Goal: Communication & Community: Answer question/provide support

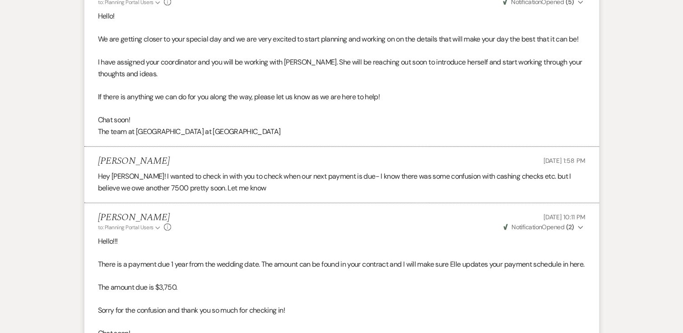
scroll to position [226, 0]
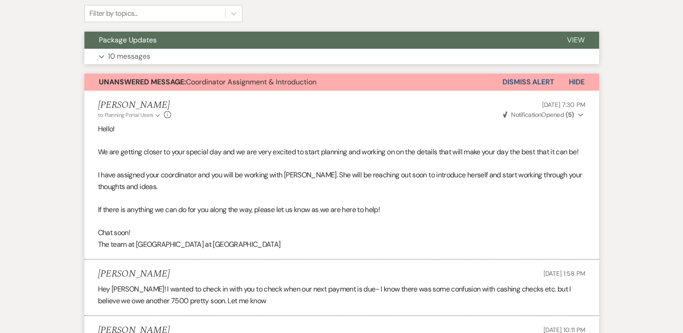
click at [102, 54] on button "Expand 10 messages" at bounding box center [341, 56] width 514 height 15
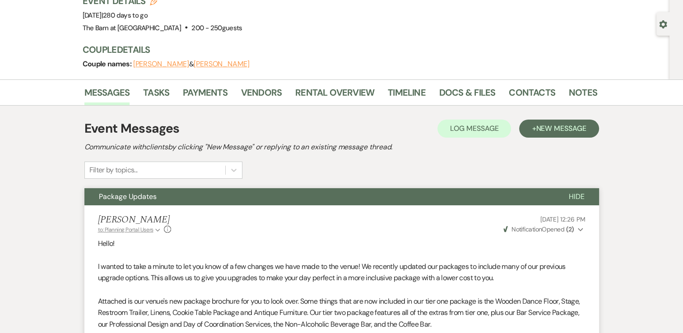
scroll to position [0, 0]
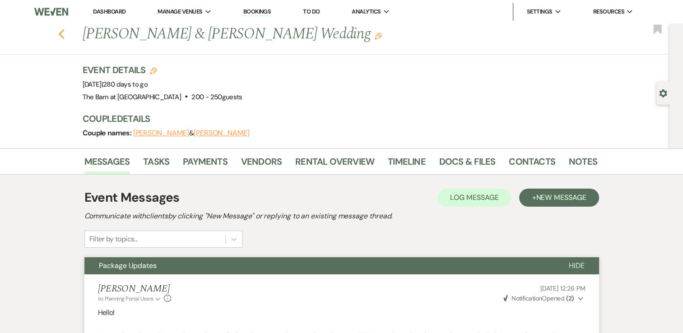
click at [61, 33] on icon "Previous" at bounding box center [61, 34] width 7 height 11
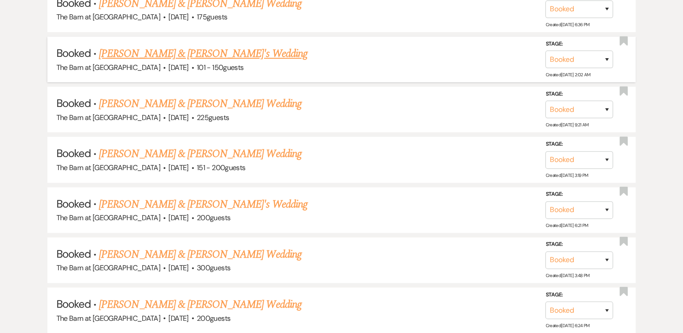
scroll to position [632, 0]
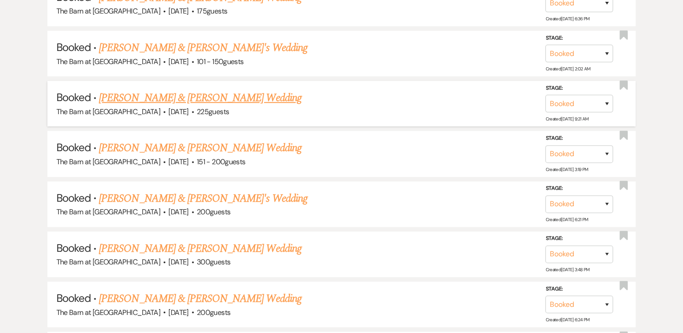
click at [255, 96] on link "[PERSON_NAME] & [PERSON_NAME] Wedding" at bounding box center [200, 98] width 202 height 16
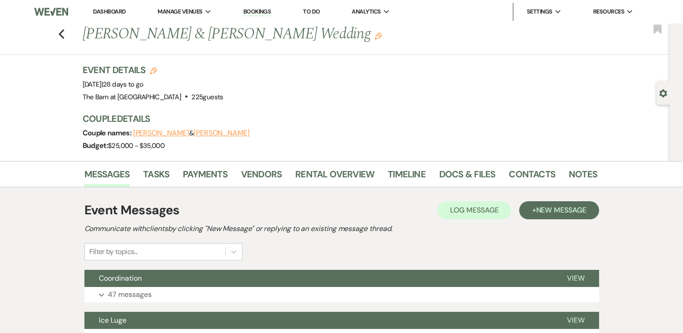
scroll to position [181, 0]
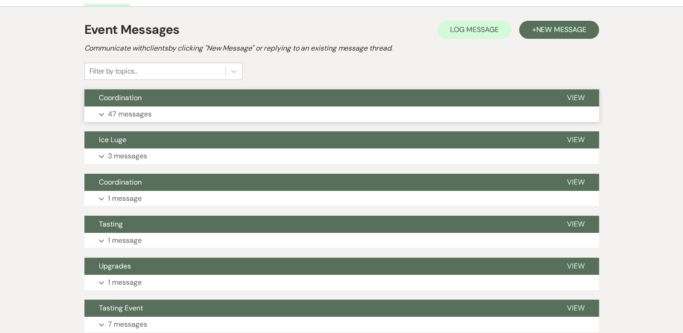
click at [101, 115] on use "button" at bounding box center [101, 114] width 5 height 3
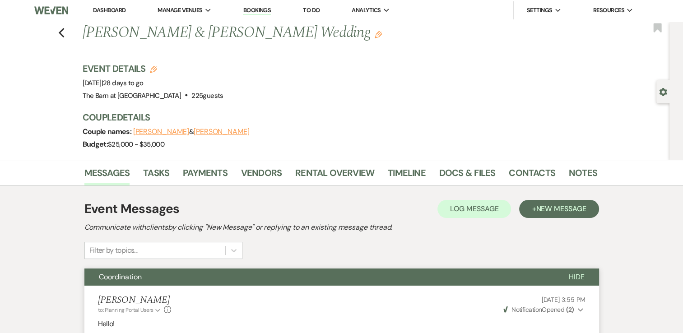
scroll to position [0, 0]
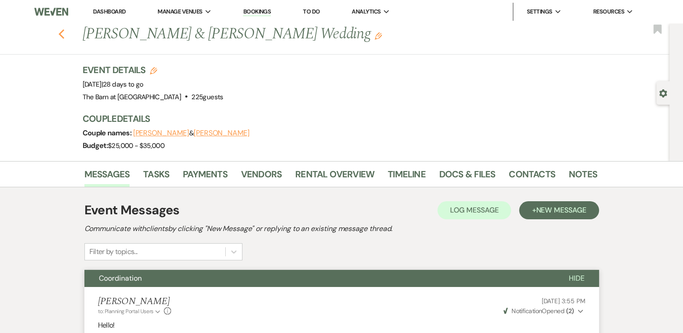
click at [64, 36] on use "button" at bounding box center [61, 34] width 6 height 10
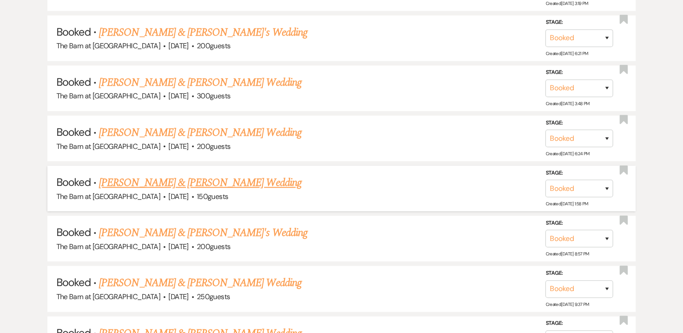
scroll to position [812, 0]
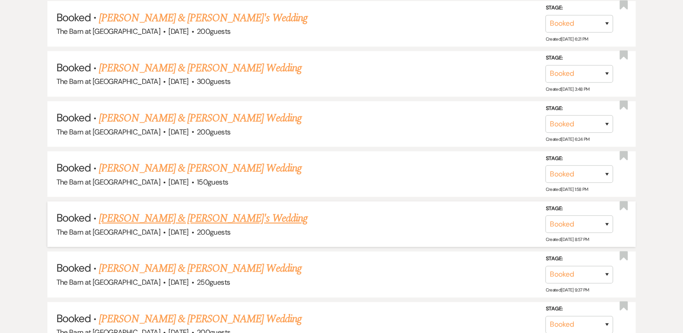
click at [222, 214] on link "[PERSON_NAME] & [PERSON_NAME]'s Wedding" at bounding box center [203, 218] width 208 height 16
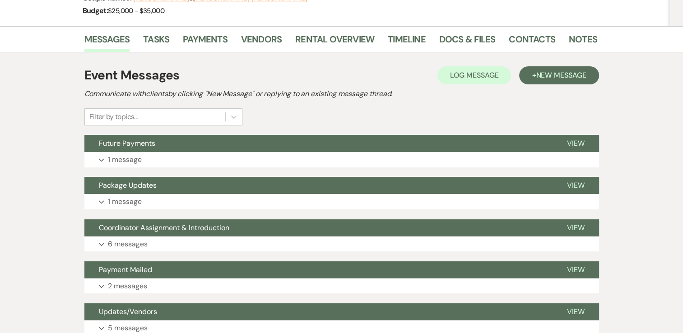
scroll to position [135, 0]
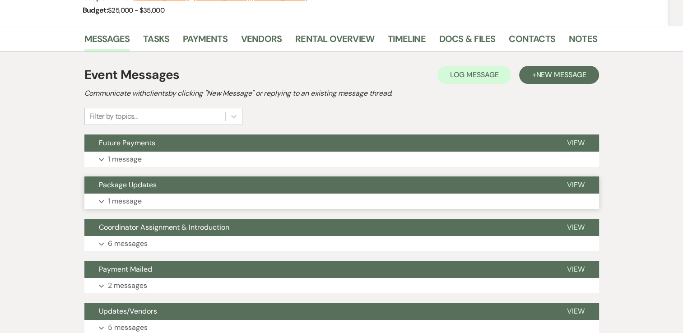
click at [101, 202] on use "button" at bounding box center [101, 201] width 5 height 3
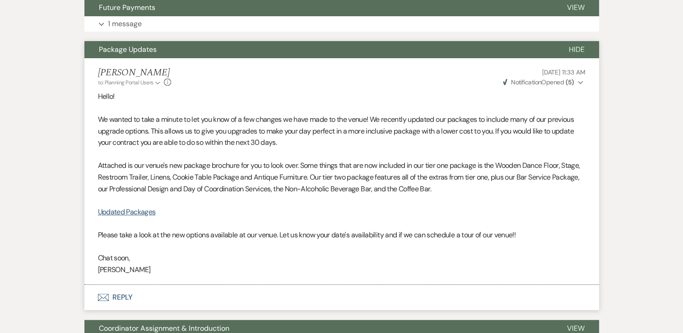
scroll to position [406, 0]
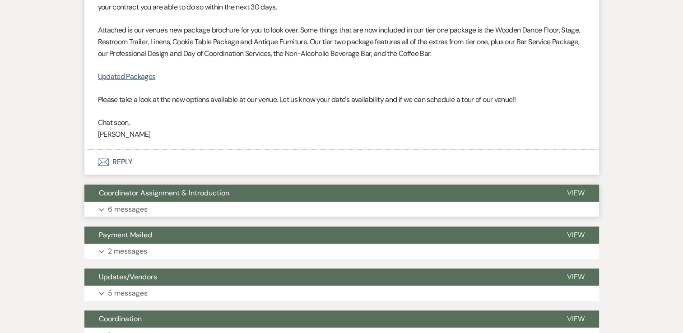
click at [99, 211] on icon "Expand" at bounding box center [101, 210] width 5 height 4
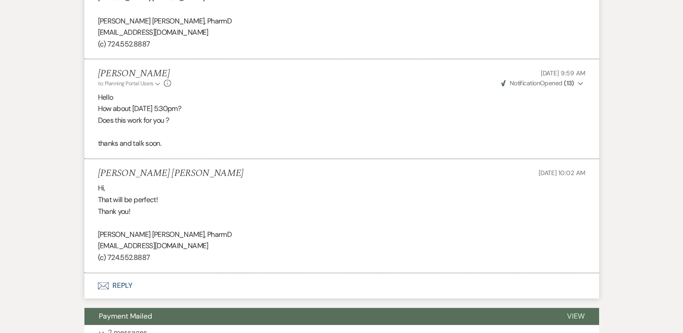
scroll to position [1218, 0]
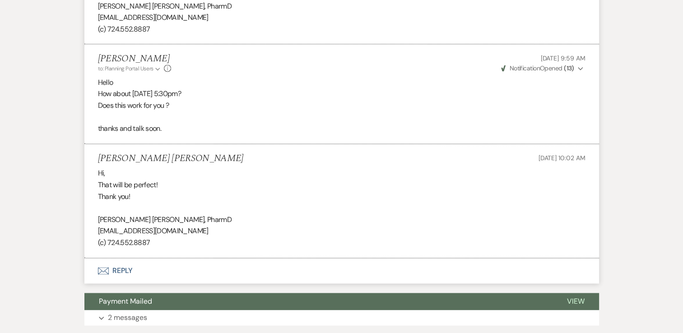
click at [106, 268] on icon "Envelope" at bounding box center [103, 270] width 11 height 7
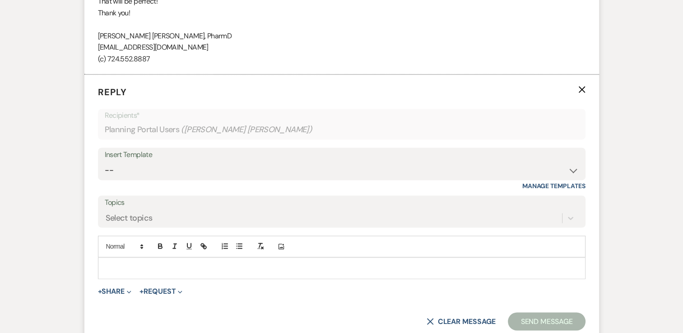
scroll to position [1402, 0]
click at [110, 259] on div at bounding box center [341, 267] width 486 height 21
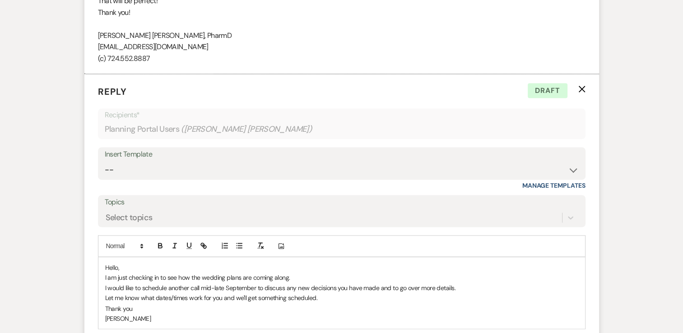
click at [139, 308] on p "Thank you" at bounding box center [341, 308] width 473 height 10
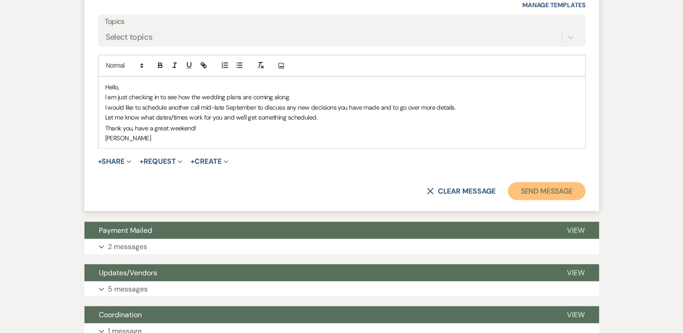
click at [537, 193] on button "Send Message" at bounding box center [546, 191] width 77 height 18
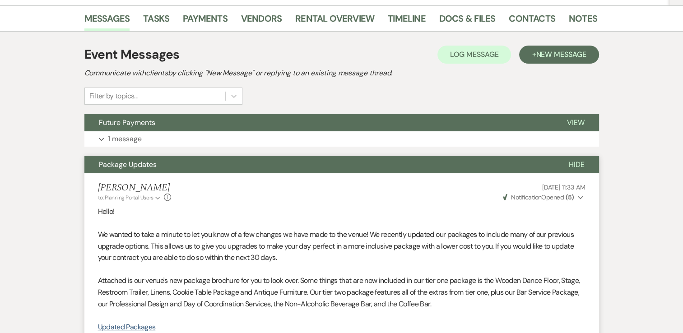
scroll to position [226, 0]
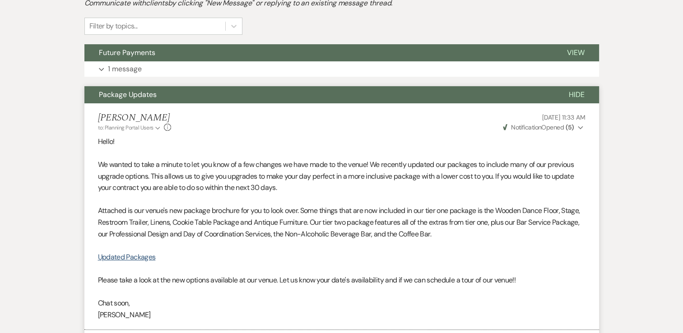
click at [579, 127] on use "button" at bounding box center [580, 127] width 5 height 3
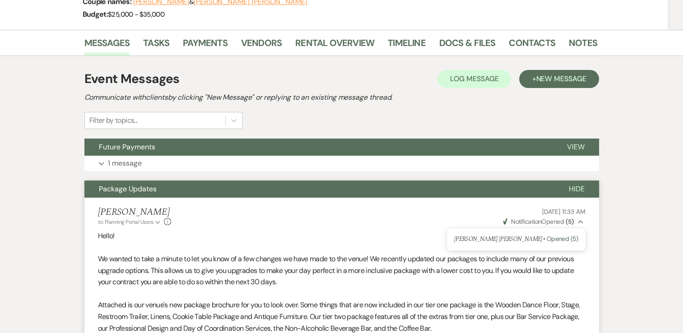
scroll to position [0, 0]
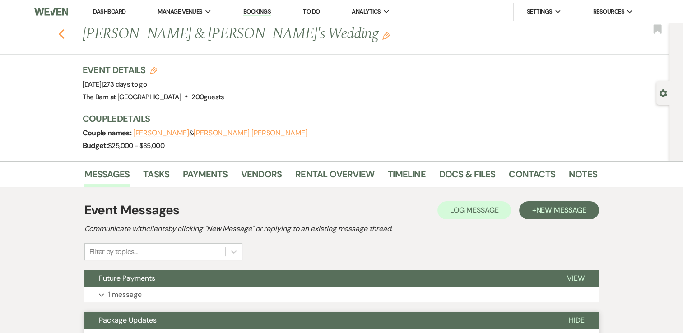
click at [64, 32] on use "button" at bounding box center [61, 34] width 6 height 10
